Goal: Information Seeking & Learning: Learn about a topic

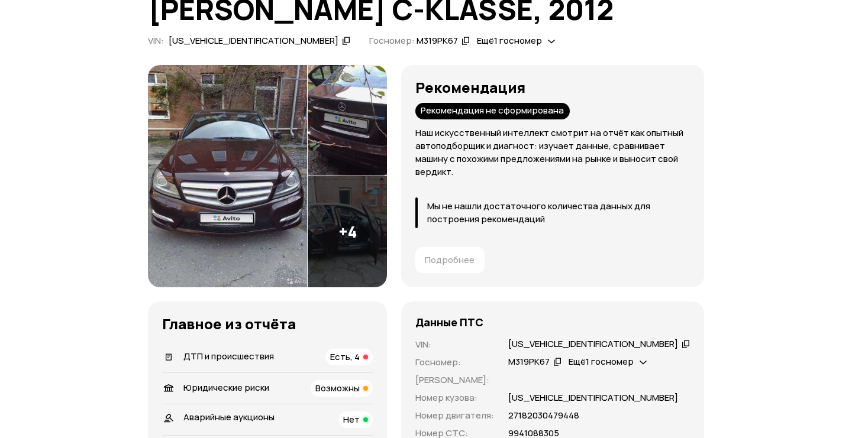
scroll to position [98, 0]
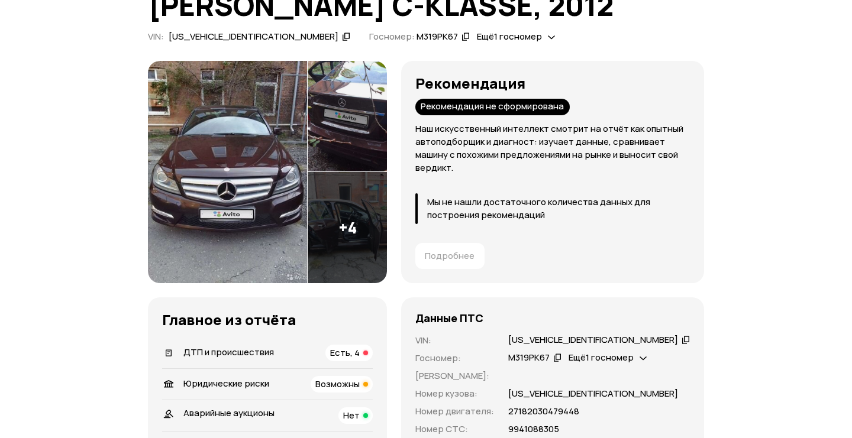
click at [548, 38] on icon at bounding box center [551, 37] width 7 height 12
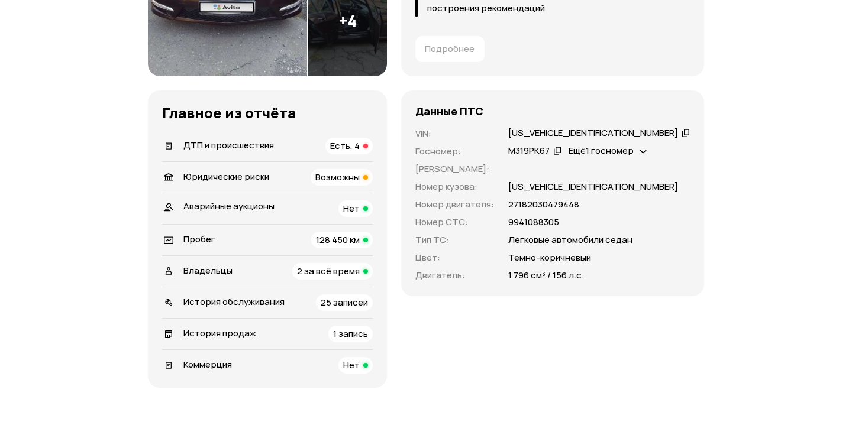
scroll to position [305, 0]
click at [360, 183] on span "Возможны" at bounding box center [337, 178] width 44 height 12
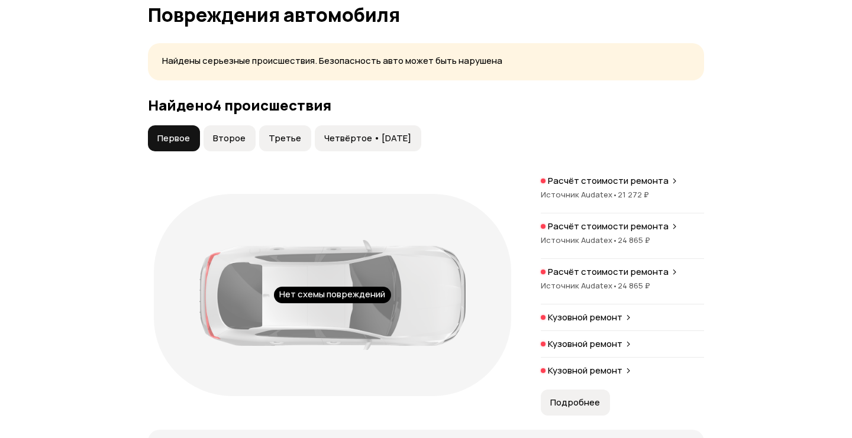
scroll to position [1276, 0]
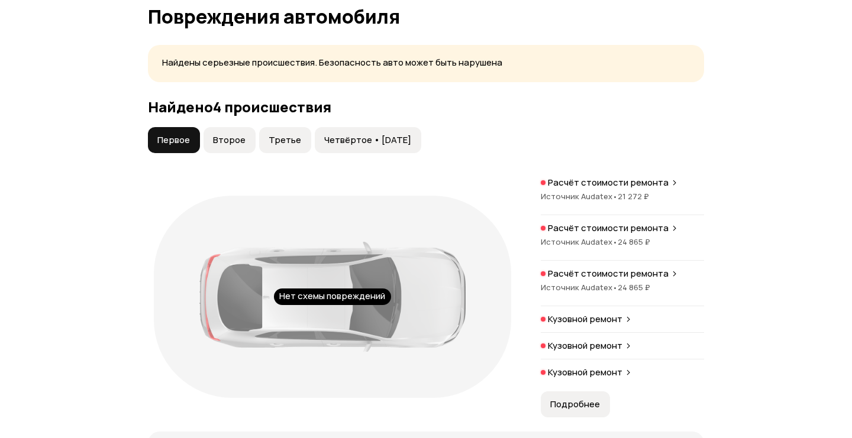
click at [332, 144] on span "Четвёртое • [DATE]" at bounding box center [367, 140] width 87 height 12
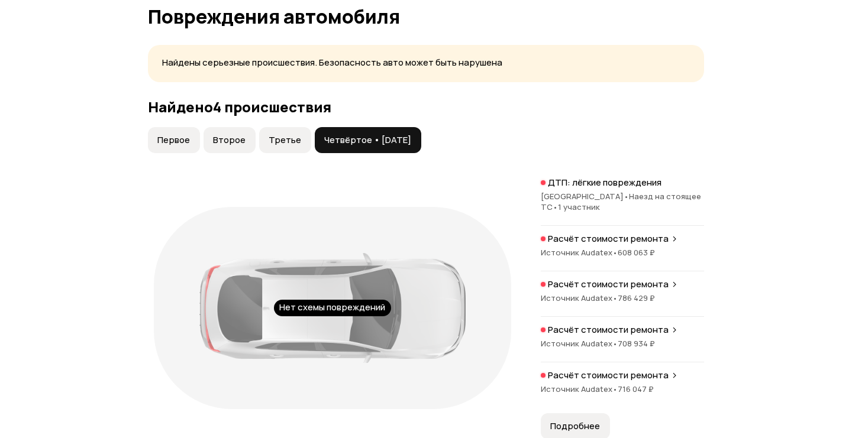
click at [193, 137] on button "Первое" at bounding box center [174, 140] width 52 height 26
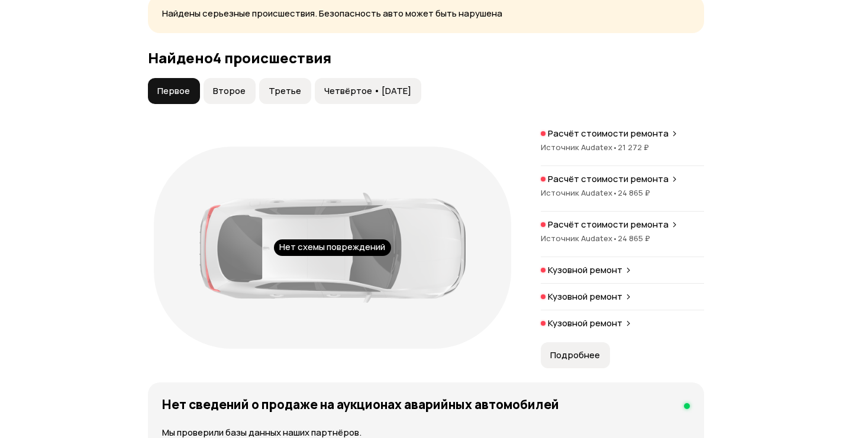
scroll to position [1340, 0]
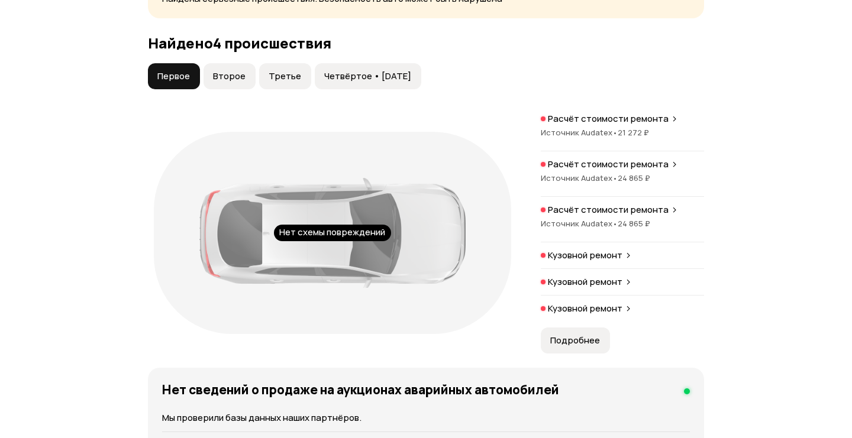
click at [575, 255] on p "Кузовной ремонт" at bounding box center [585, 256] width 75 height 12
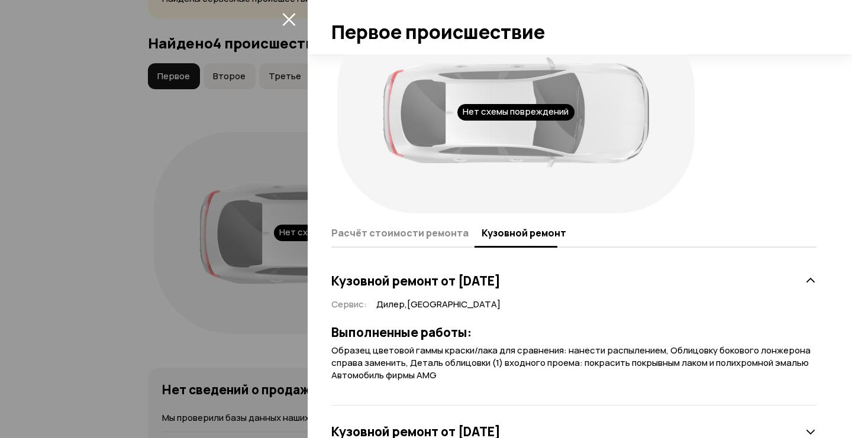
scroll to position [53, 0]
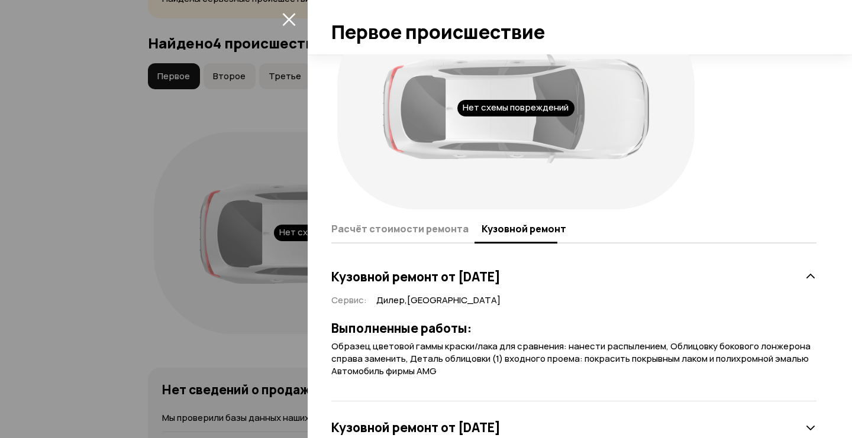
click at [250, 266] on div at bounding box center [426, 219] width 852 height 438
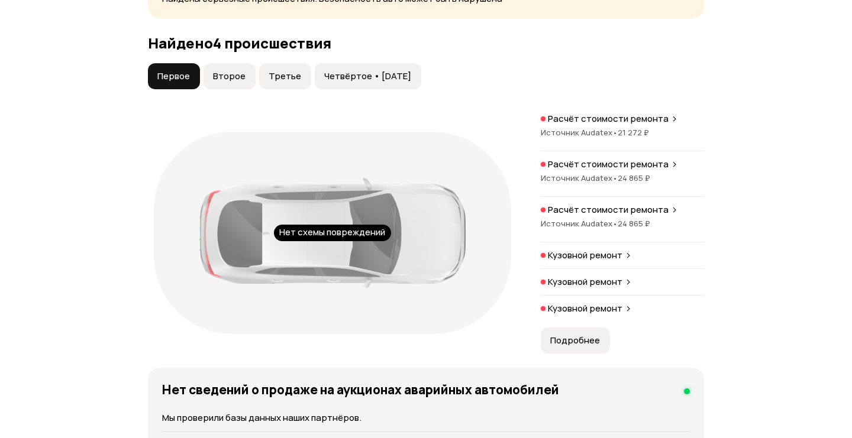
click at [343, 71] on span "Четвёртое • [DATE]" at bounding box center [367, 76] width 87 height 12
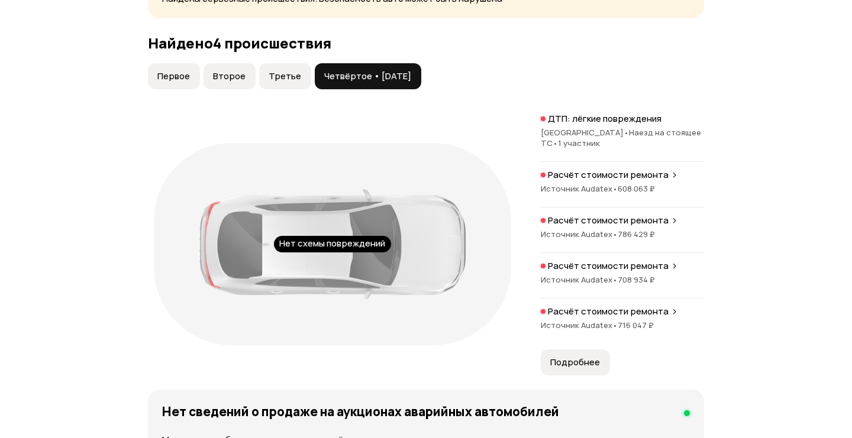
click at [577, 362] on button "Подробнее" at bounding box center [575, 363] width 69 height 26
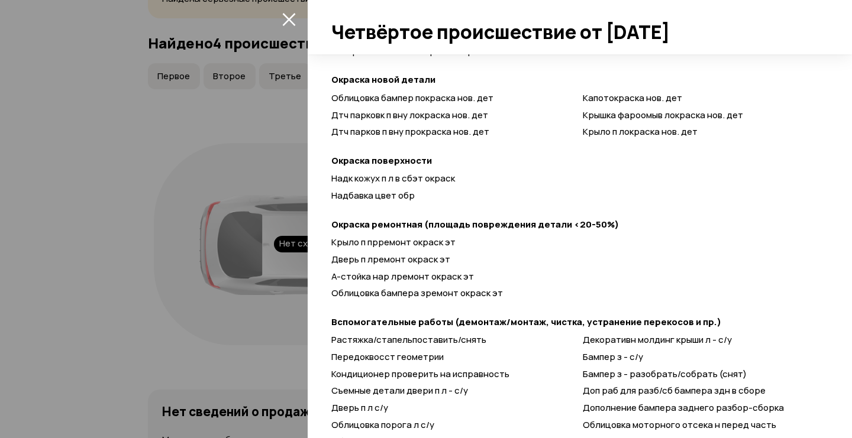
scroll to position [1321, 0]
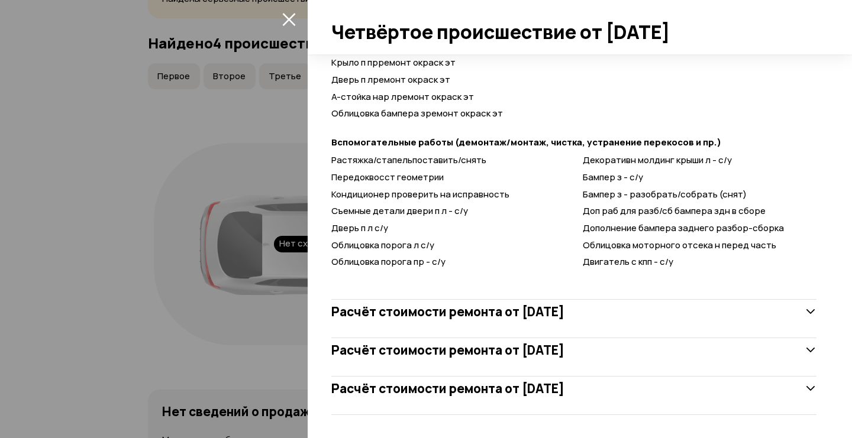
click at [508, 390] on h3 "Расчёт стоимости ремонта от [DATE]" at bounding box center [447, 388] width 233 height 15
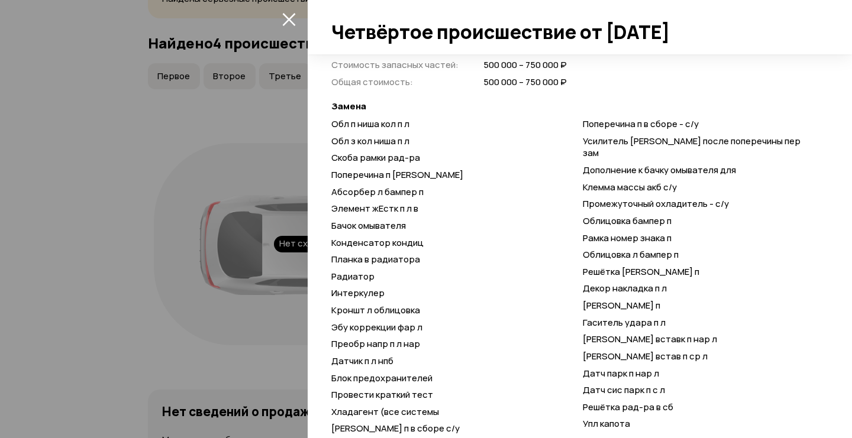
scroll to position [1877, 0]
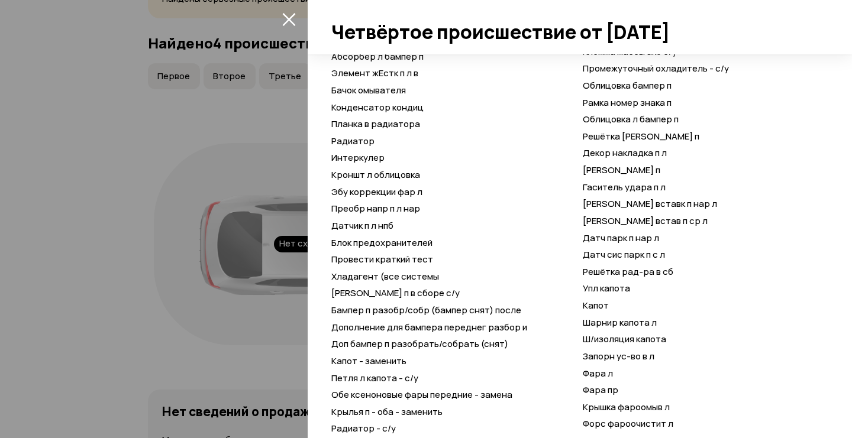
click at [192, 337] on div at bounding box center [426, 219] width 852 height 438
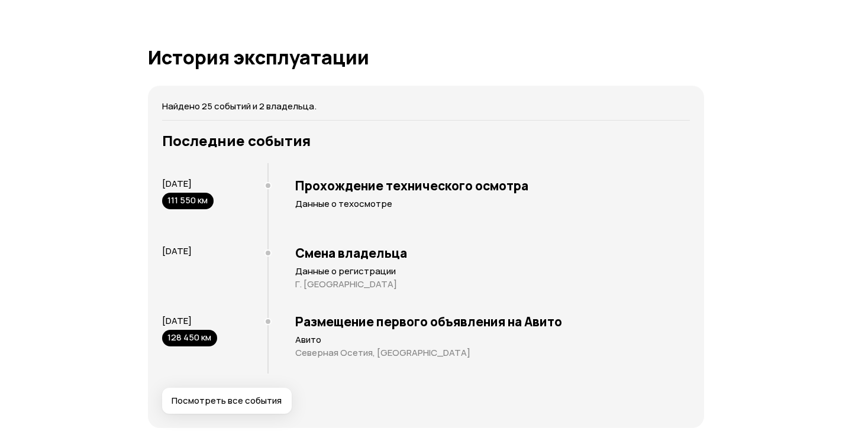
scroll to position [2448, 0]
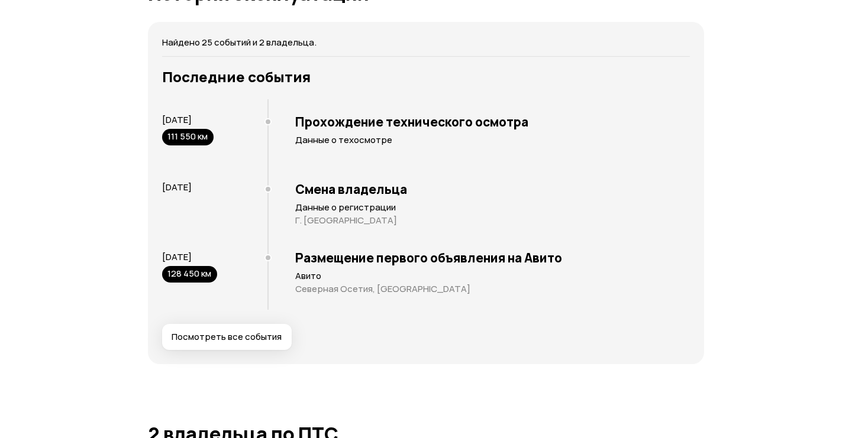
click at [234, 331] on span "Посмотреть все события" at bounding box center [227, 337] width 110 height 12
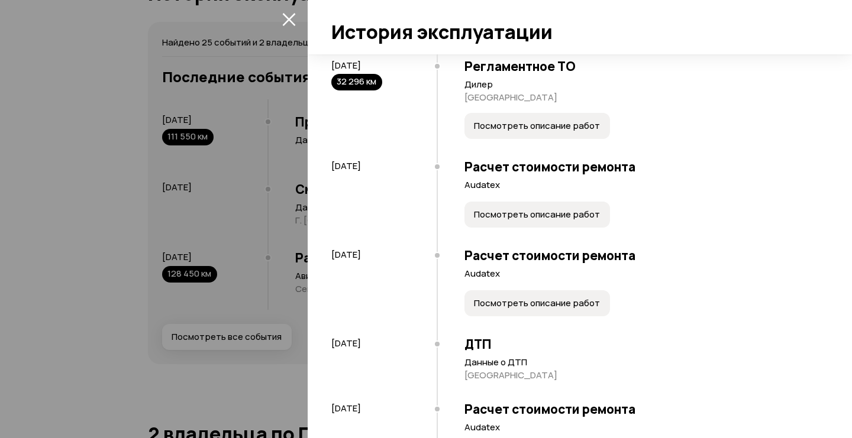
scroll to position [1964, 0]
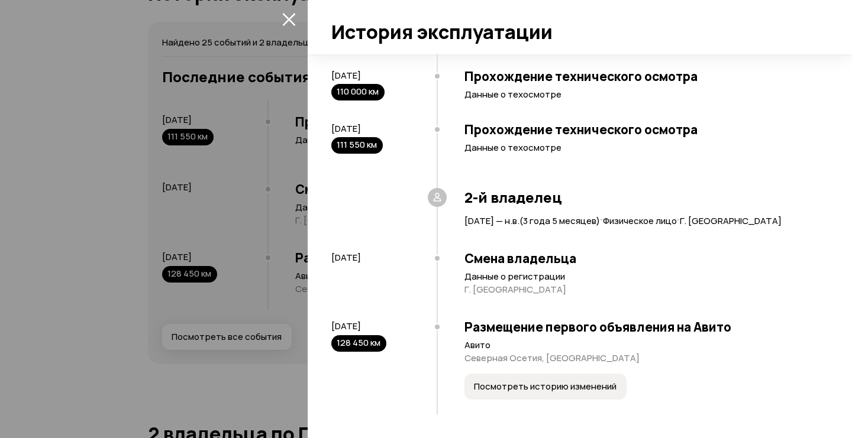
click at [215, 278] on div at bounding box center [426, 219] width 852 height 438
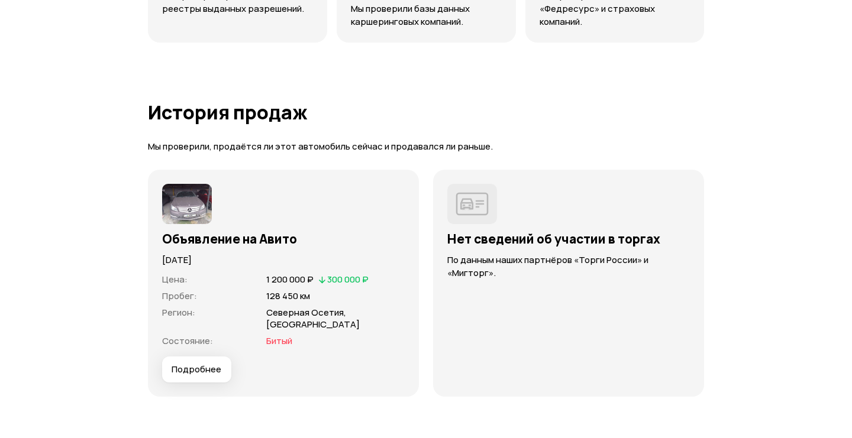
scroll to position [3178, 0]
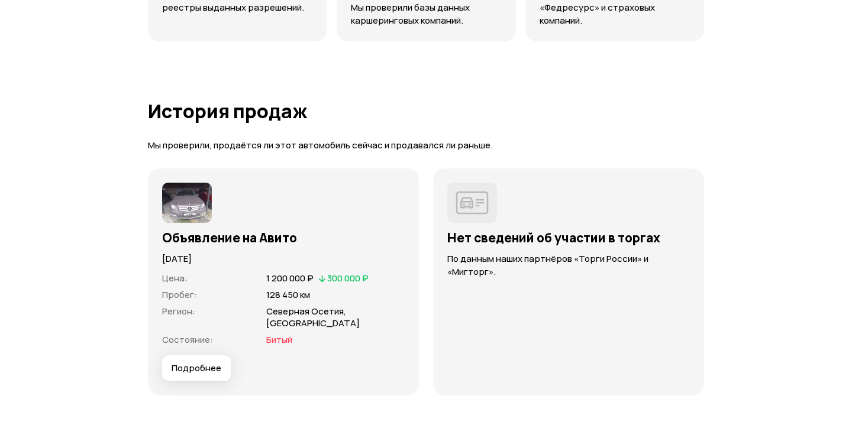
click at [214, 363] on span "Подробнее" at bounding box center [197, 369] width 50 height 12
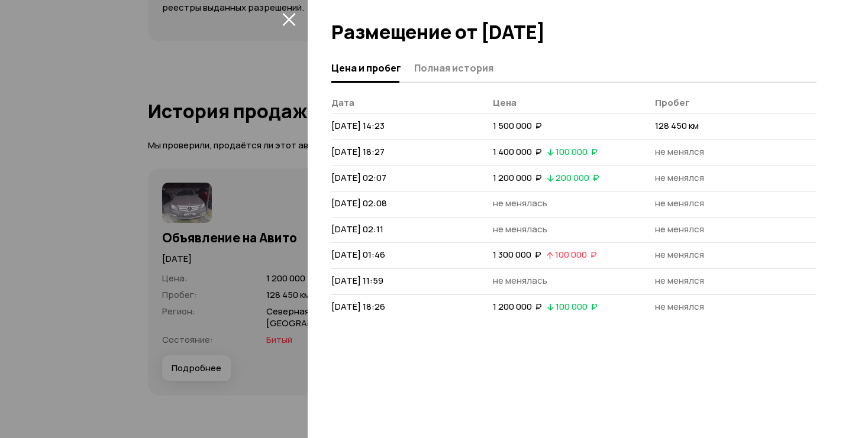
click at [199, 312] on div at bounding box center [426, 219] width 852 height 438
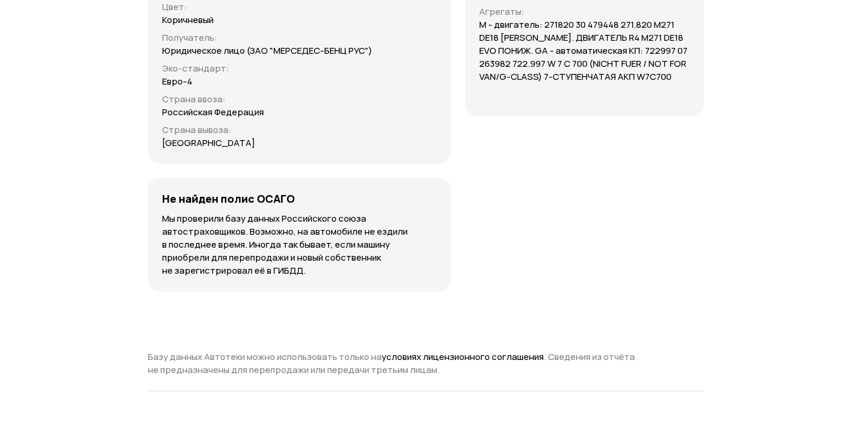
scroll to position [3981, 0]
